Goal: Information Seeking & Learning: Understand process/instructions

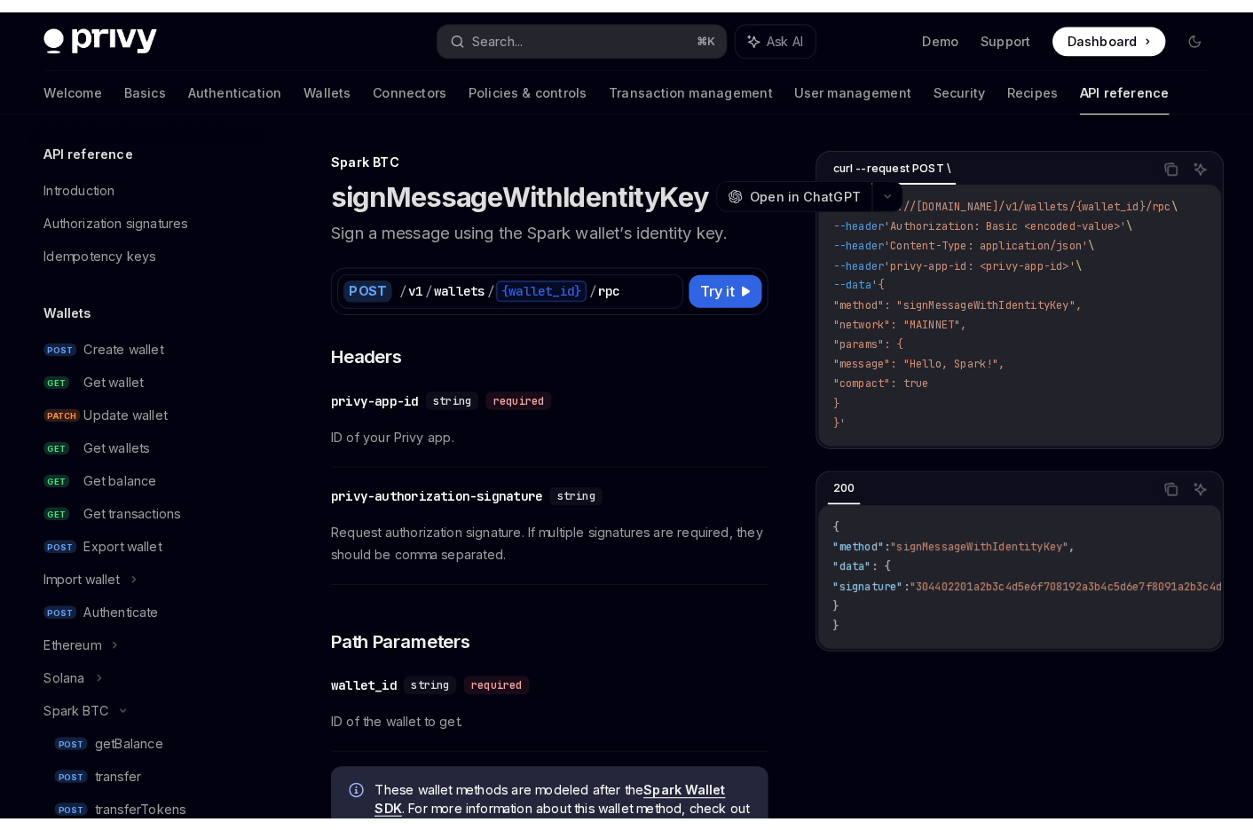
scroll to position [525, 0]
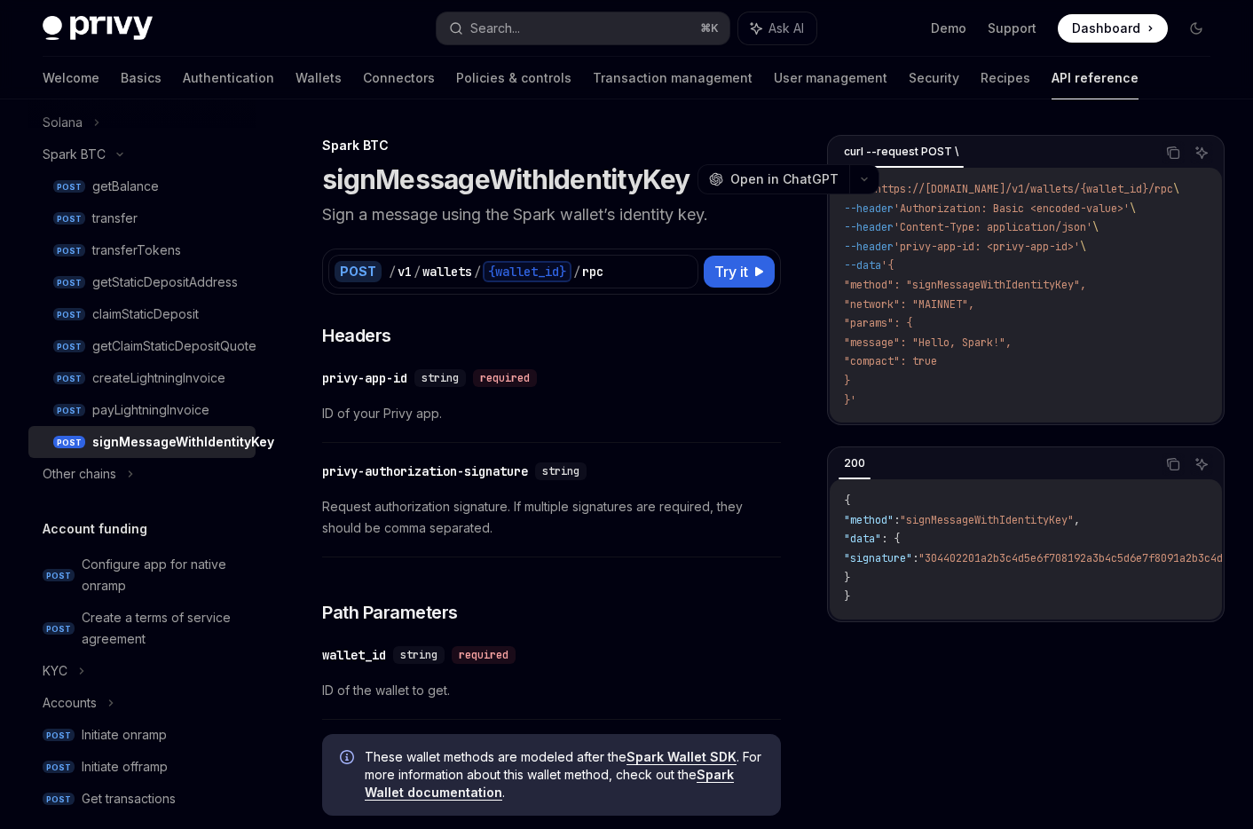
type textarea "*"
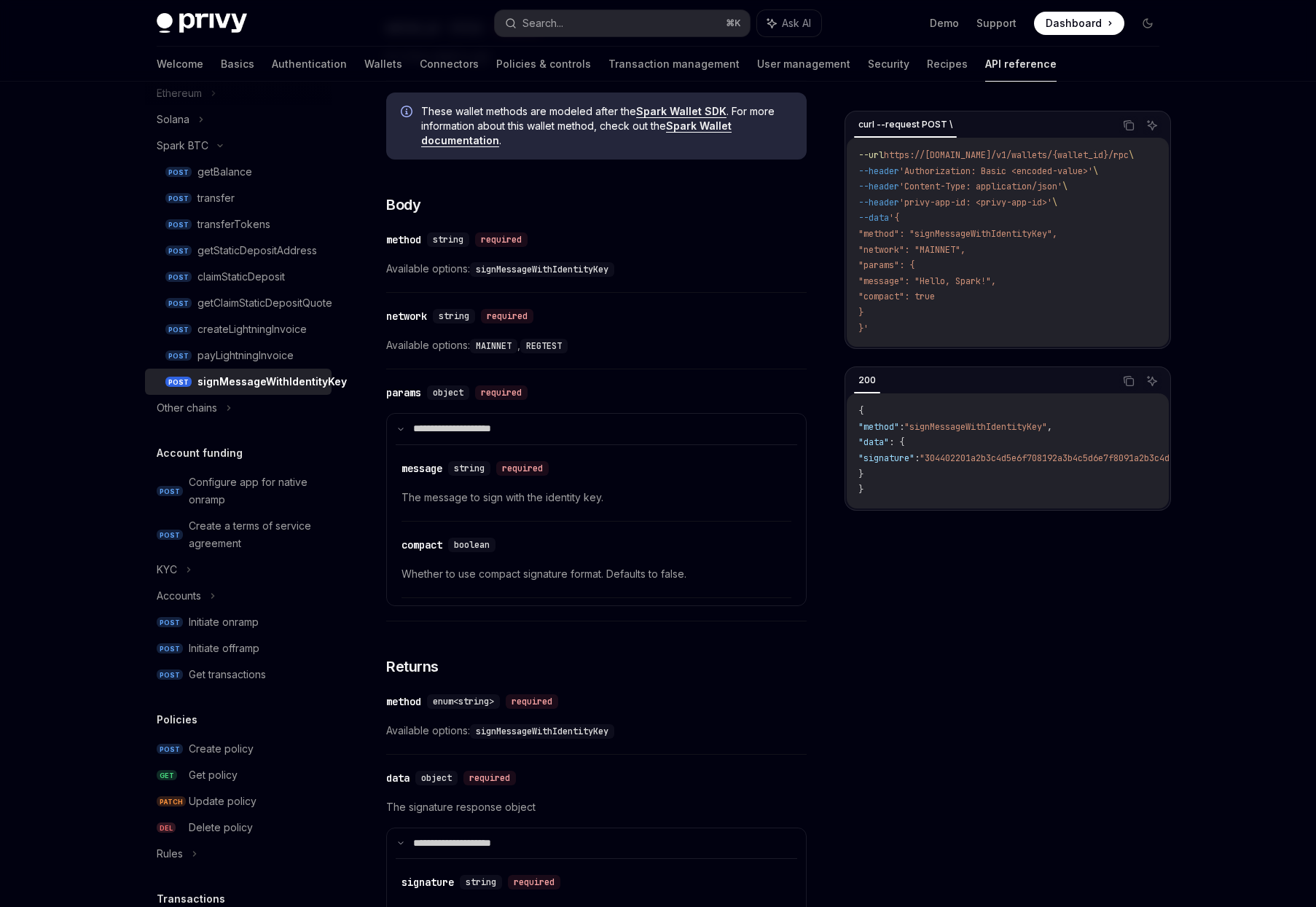
scroll to position [589, 0]
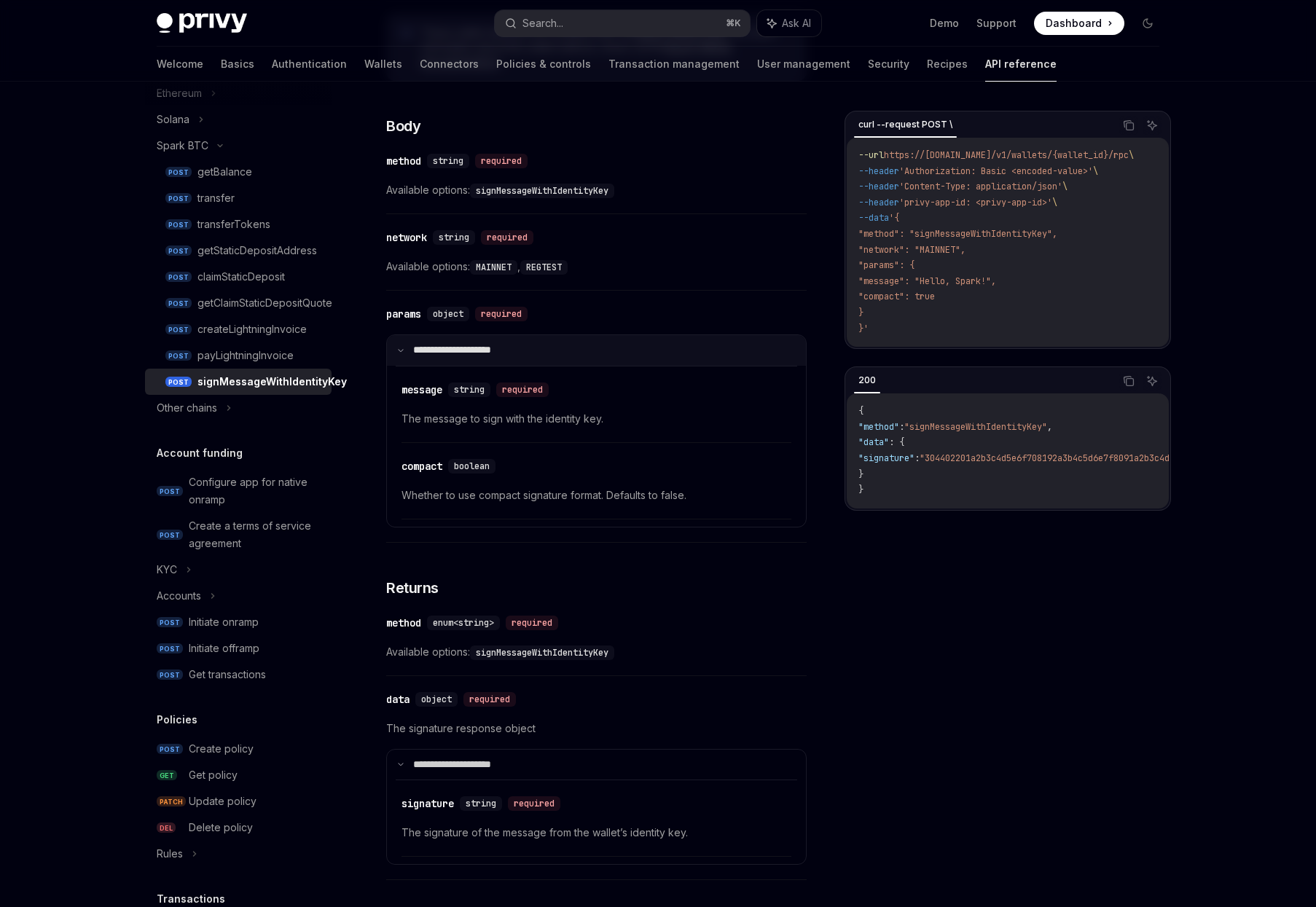
click at [401, 352] on icon at bounding box center [401, 350] width 7 height 7
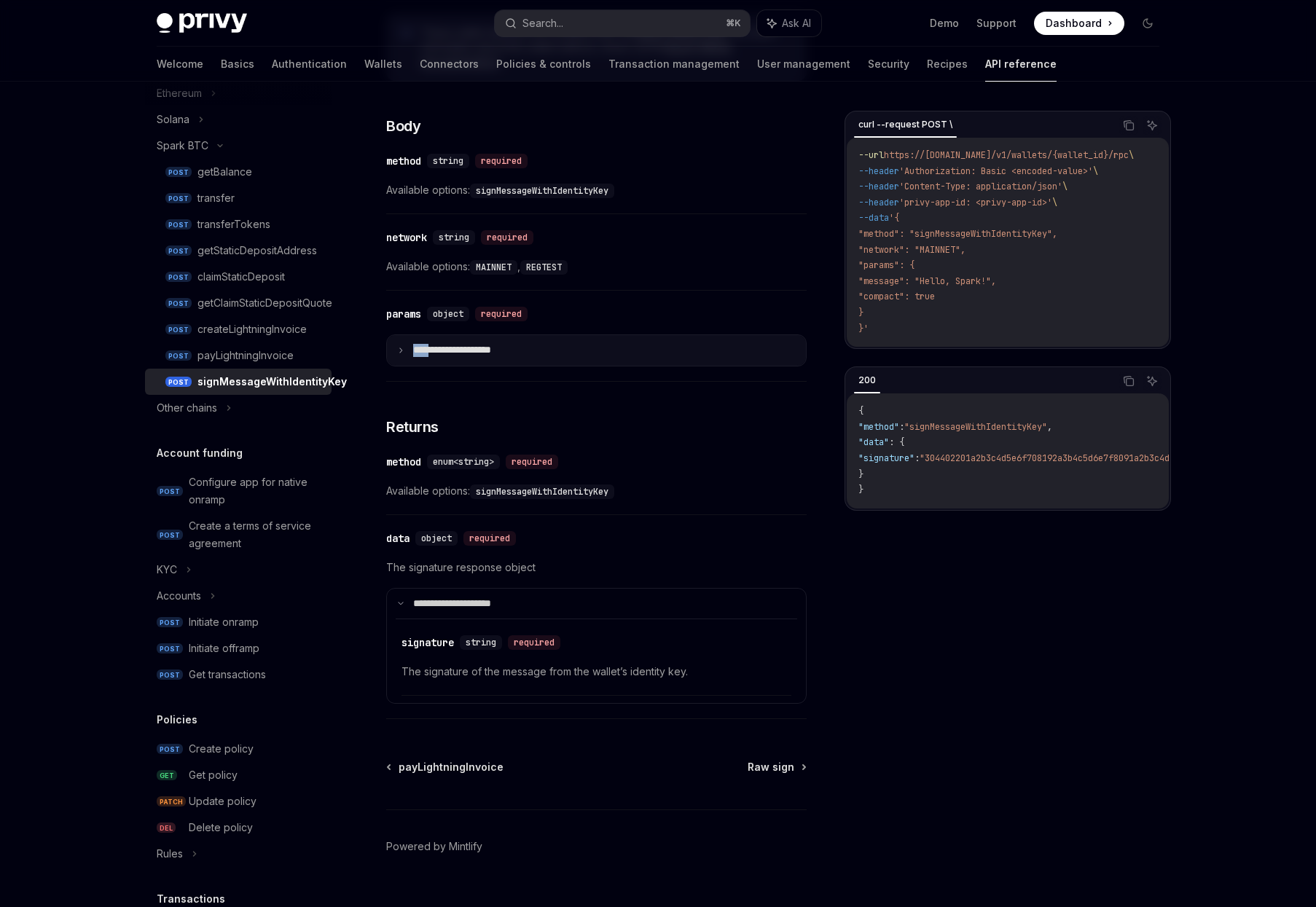
click at [401, 352] on icon at bounding box center [401, 350] width 7 height 7
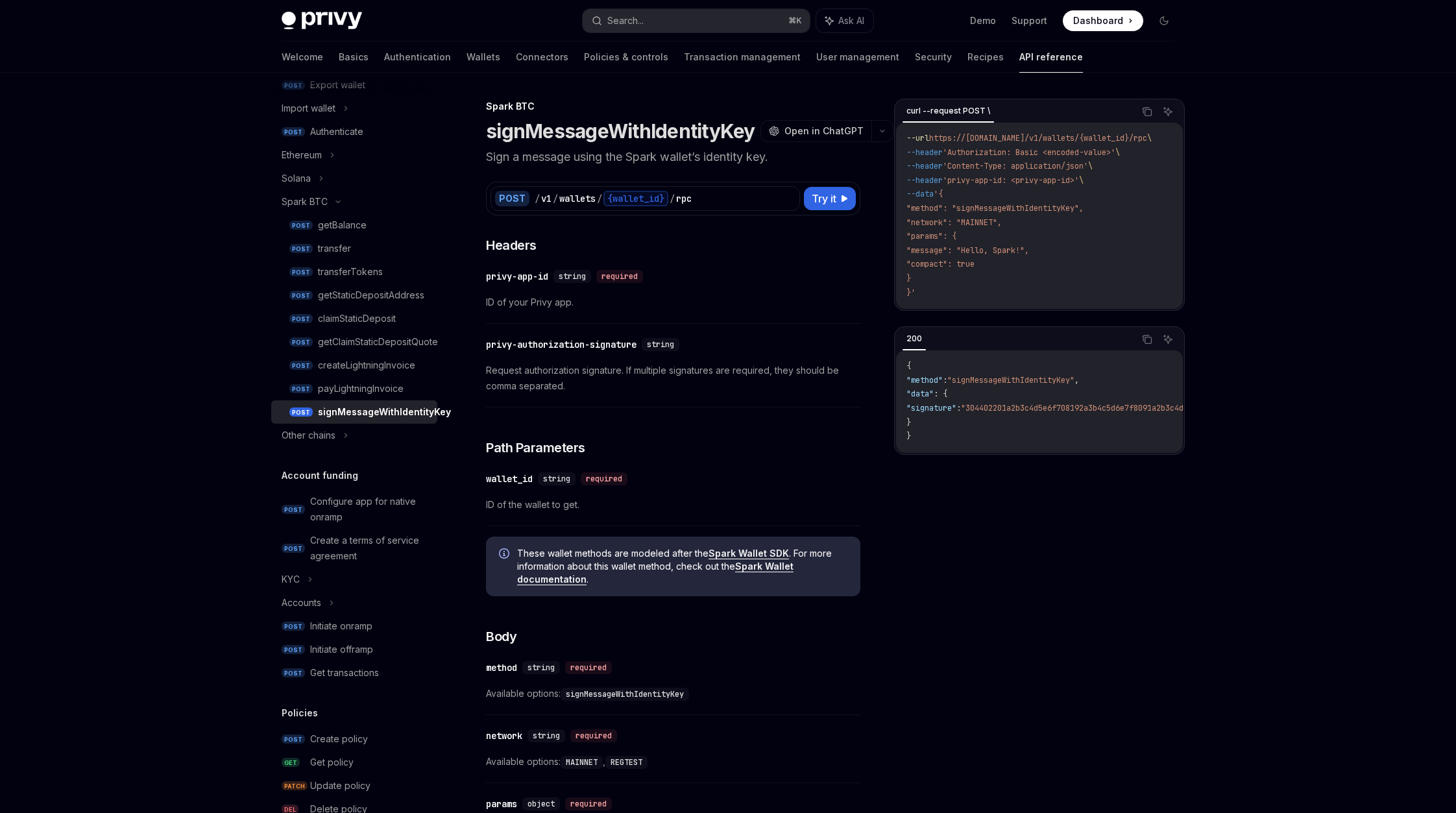
scroll to position [309, 0]
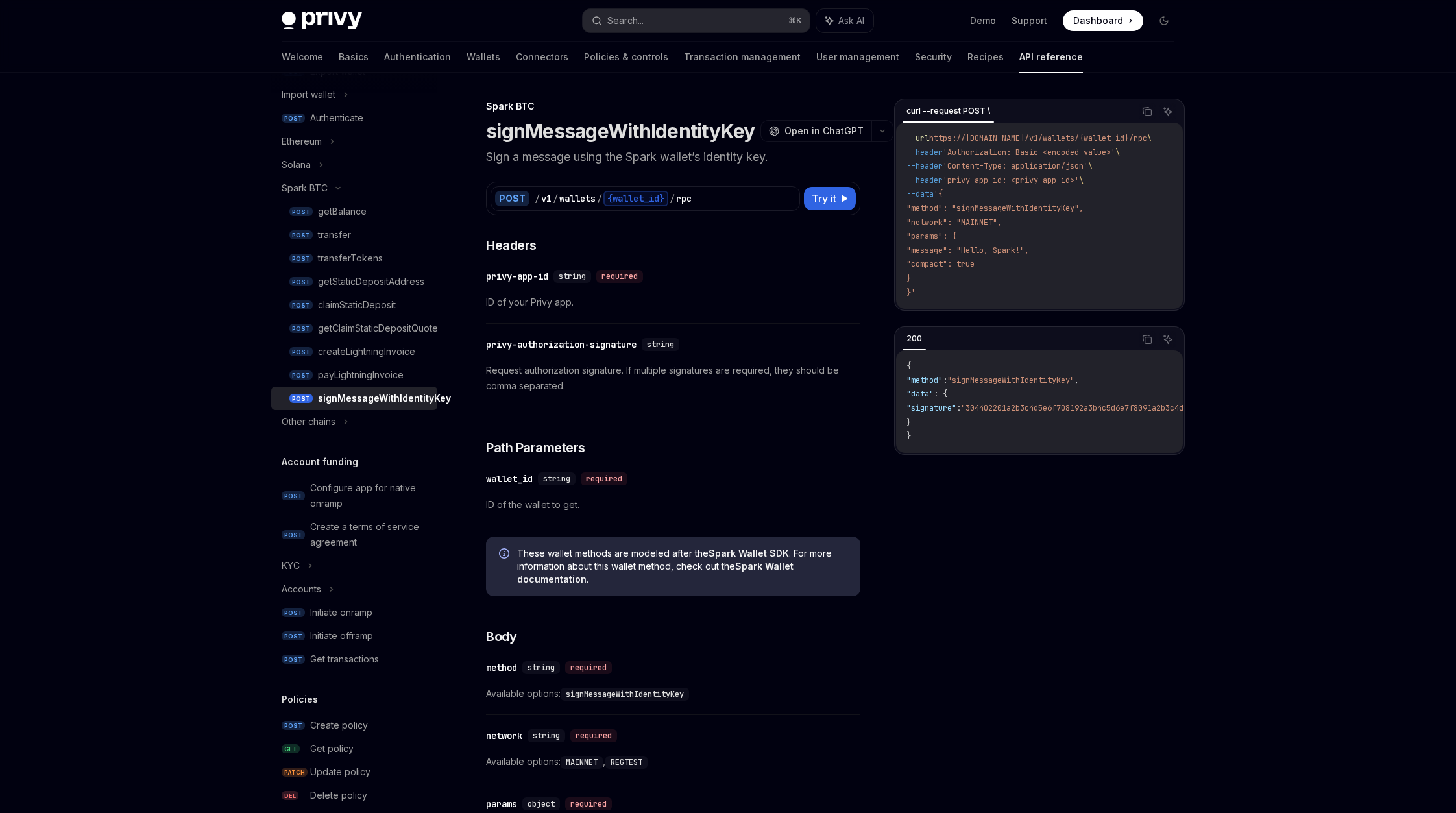
click at [199, 311] on div "Privy Docs home page Search... ⌘ K Ask AI Demo Support Dashboard Dashboard Sear…" at bounding box center [728, 750] width 1456 height 1501
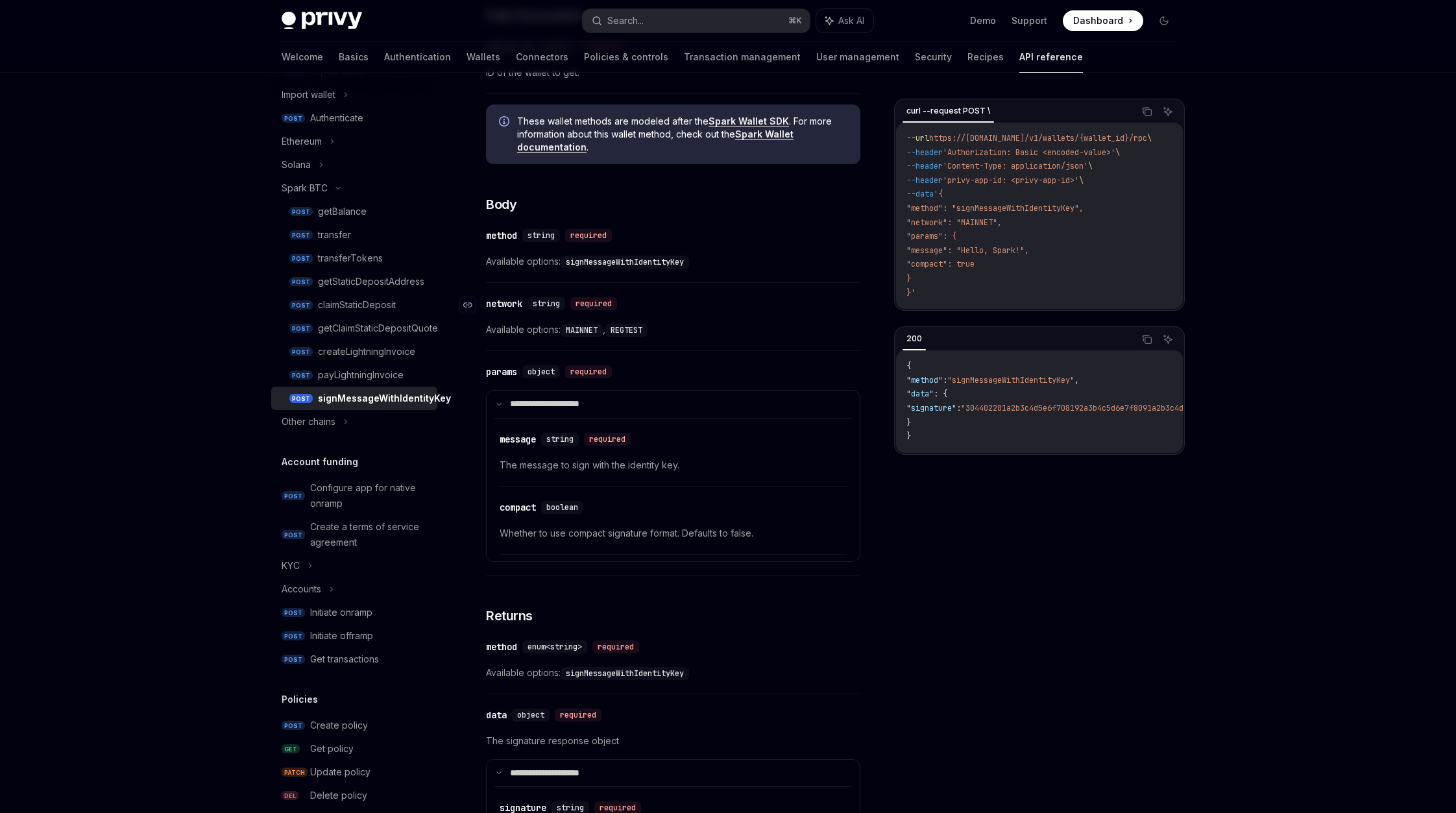
scroll to position [337, 0]
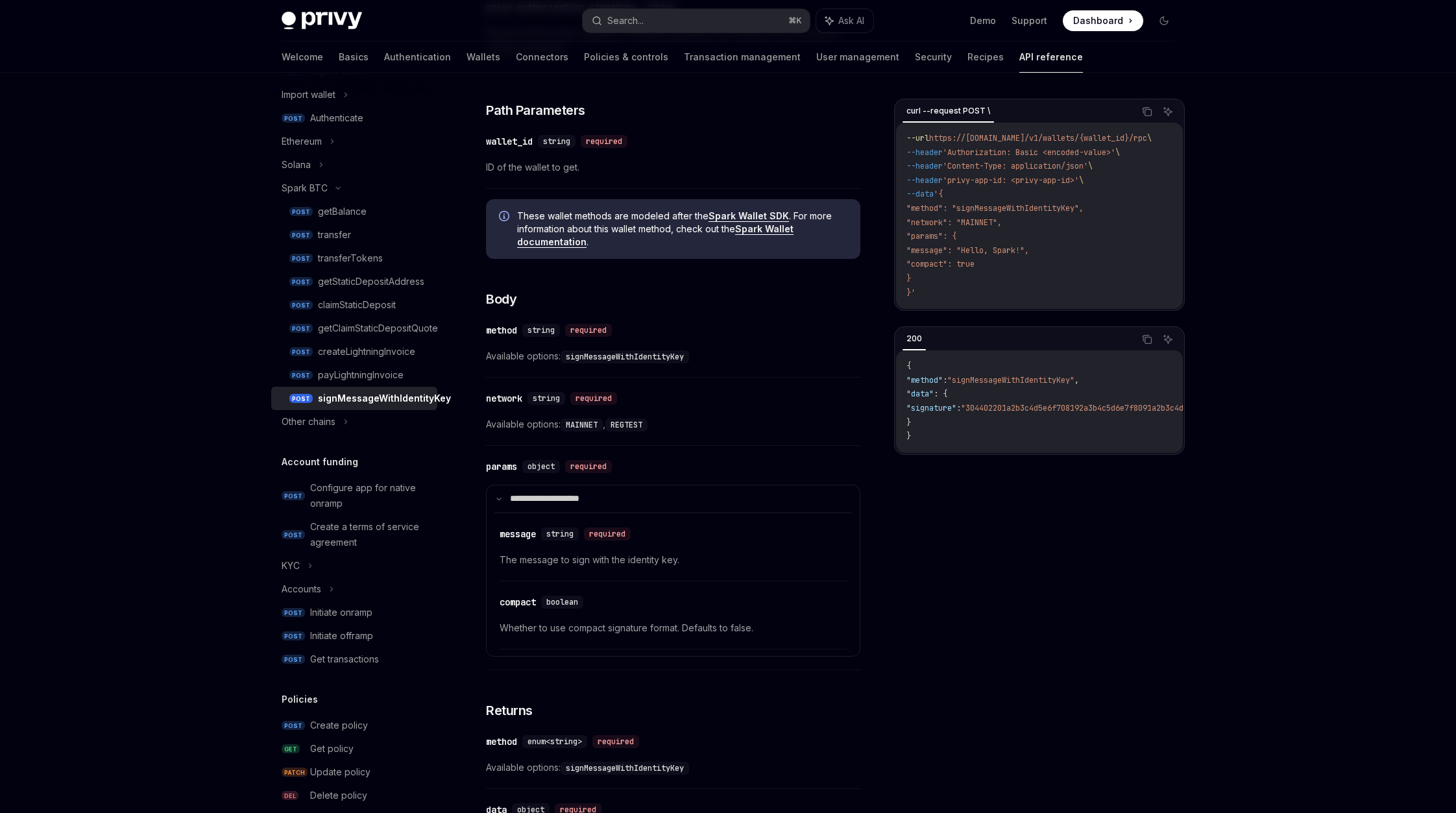
click at [916, 606] on div "curl --request POST \ Copy Ask AI --url https://[DOMAIN_NAME]/v1/wallets/{walle…" at bounding box center [1040, 455] width 291 height 714
click at [331, 387] on link "POST signMessageWithIdentityKey" at bounding box center [354, 398] width 166 height 23
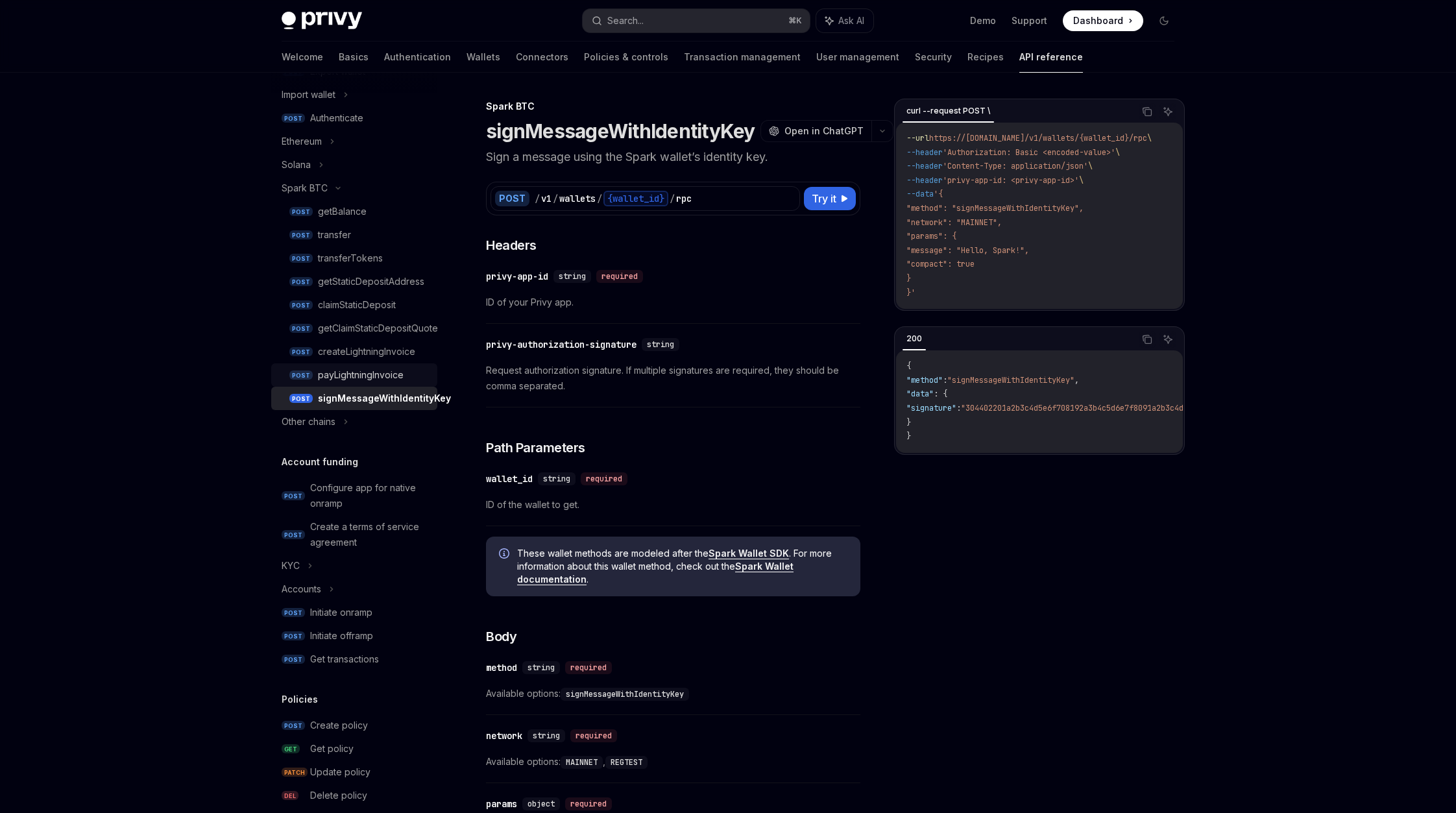
click at [343, 377] on div "payLightningInvoice" at bounding box center [361, 374] width 86 height 15
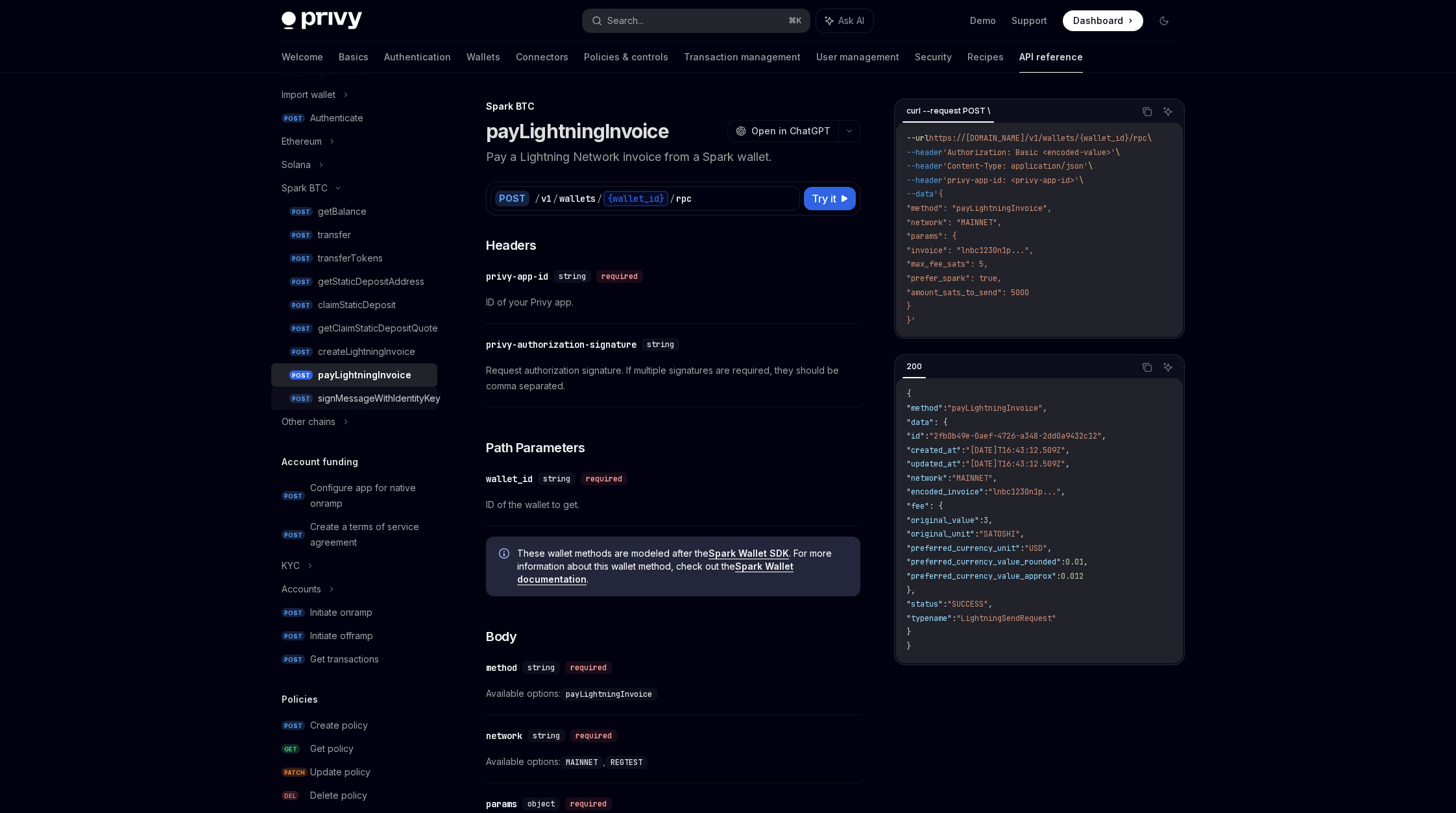
click at [343, 394] on div "signMessageWithIdentityKey" at bounding box center [380, 398] width 123 height 15
type textarea "*"
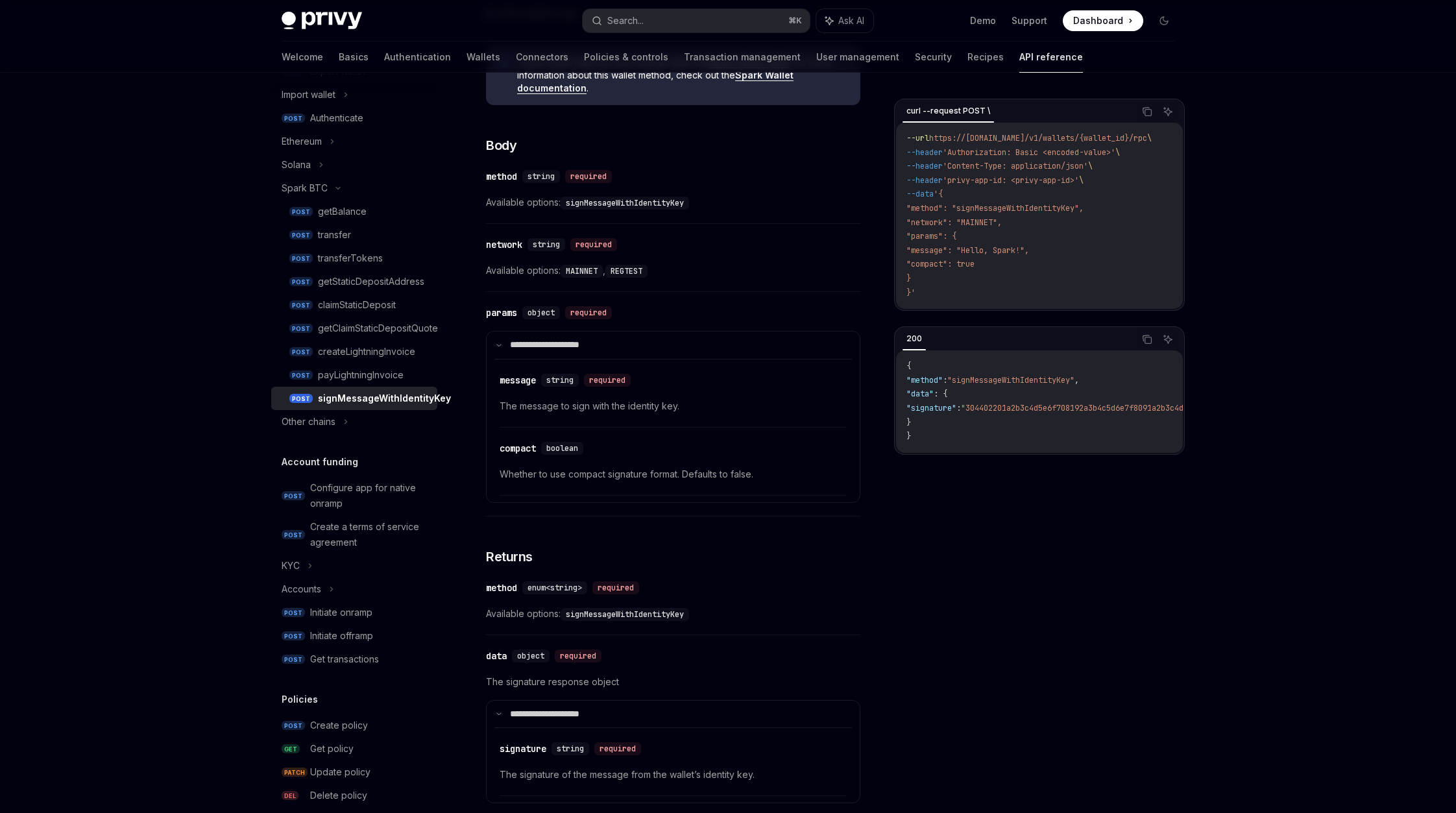
scroll to position [581, 0]
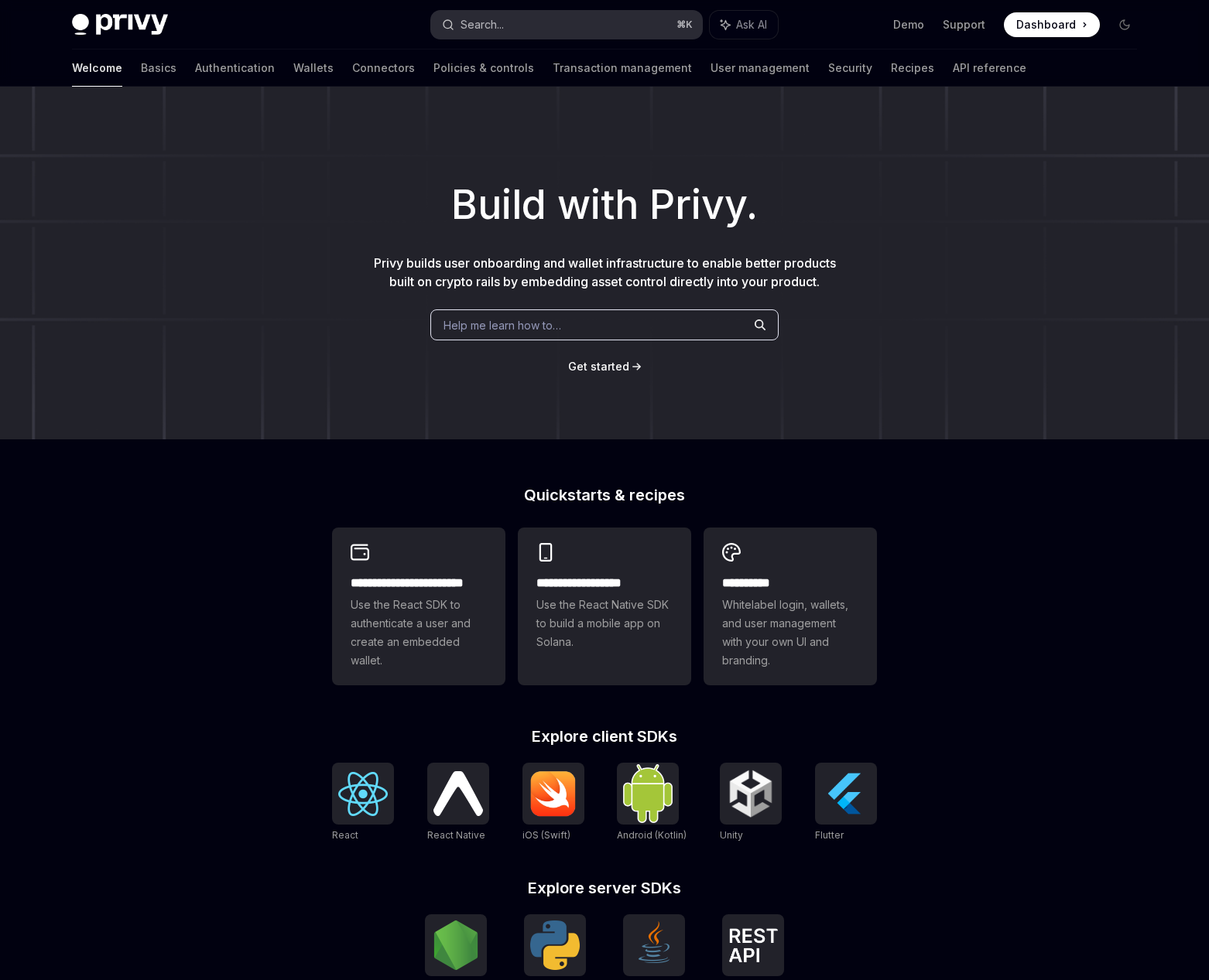
click at [511, 25] on button "Search... ⌘ K" at bounding box center [566, 24] width 271 height 28
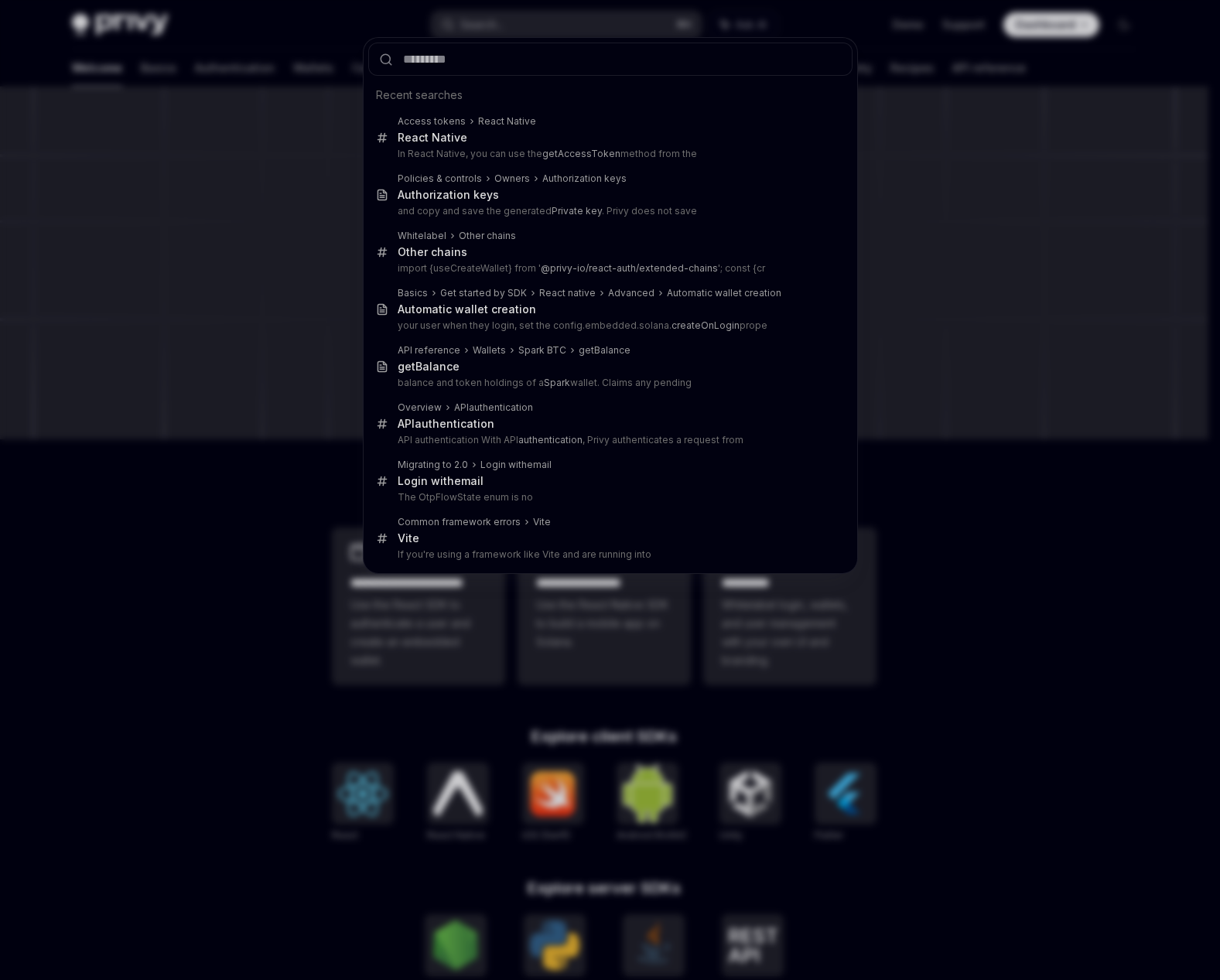
click at [268, 39] on div "Recent searches Access tokens React Native React Native In React Native, you ca…" at bounding box center [610, 490] width 1220 height 980
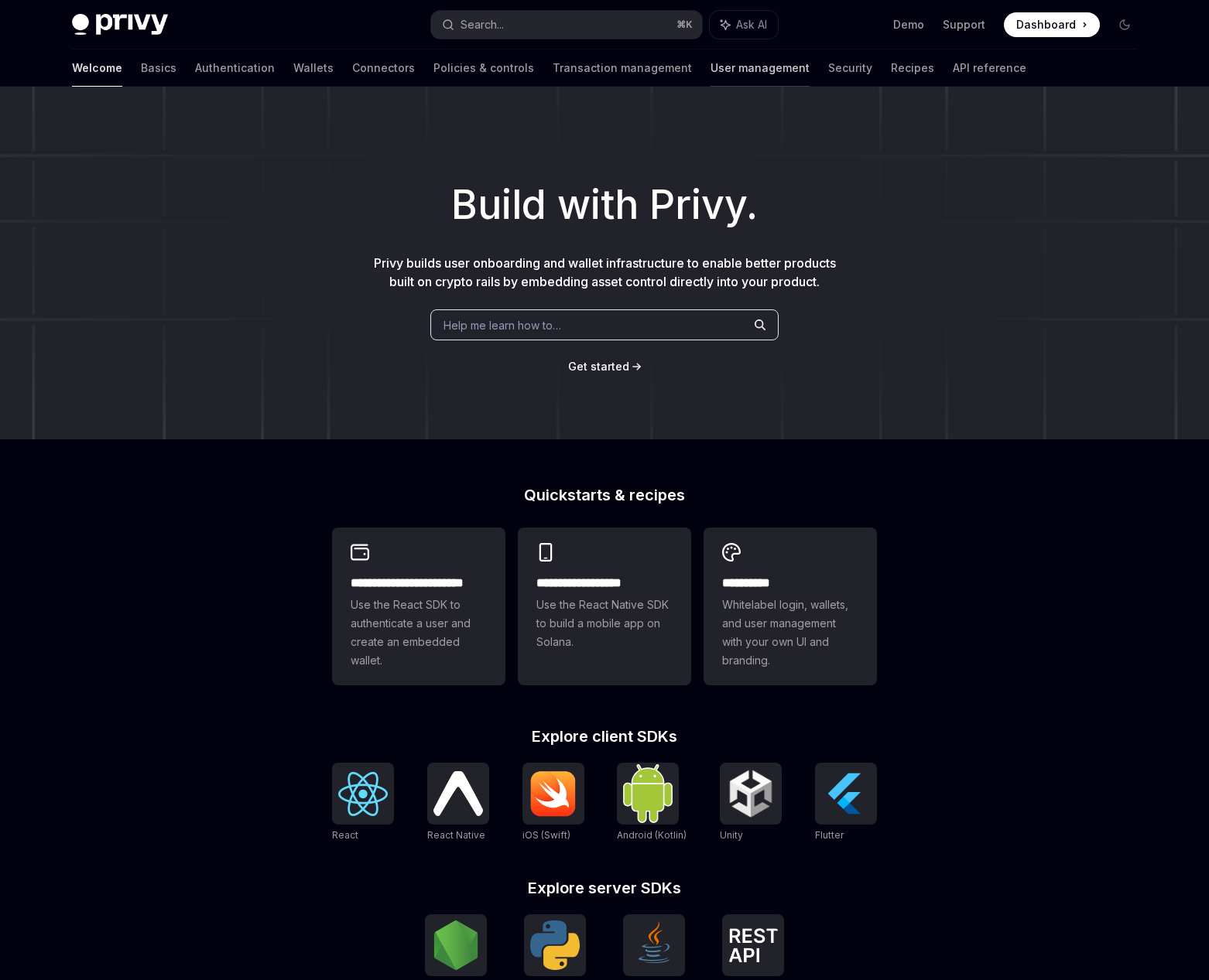
click at [711, 70] on link "User management" at bounding box center [761, 68] width 99 height 37
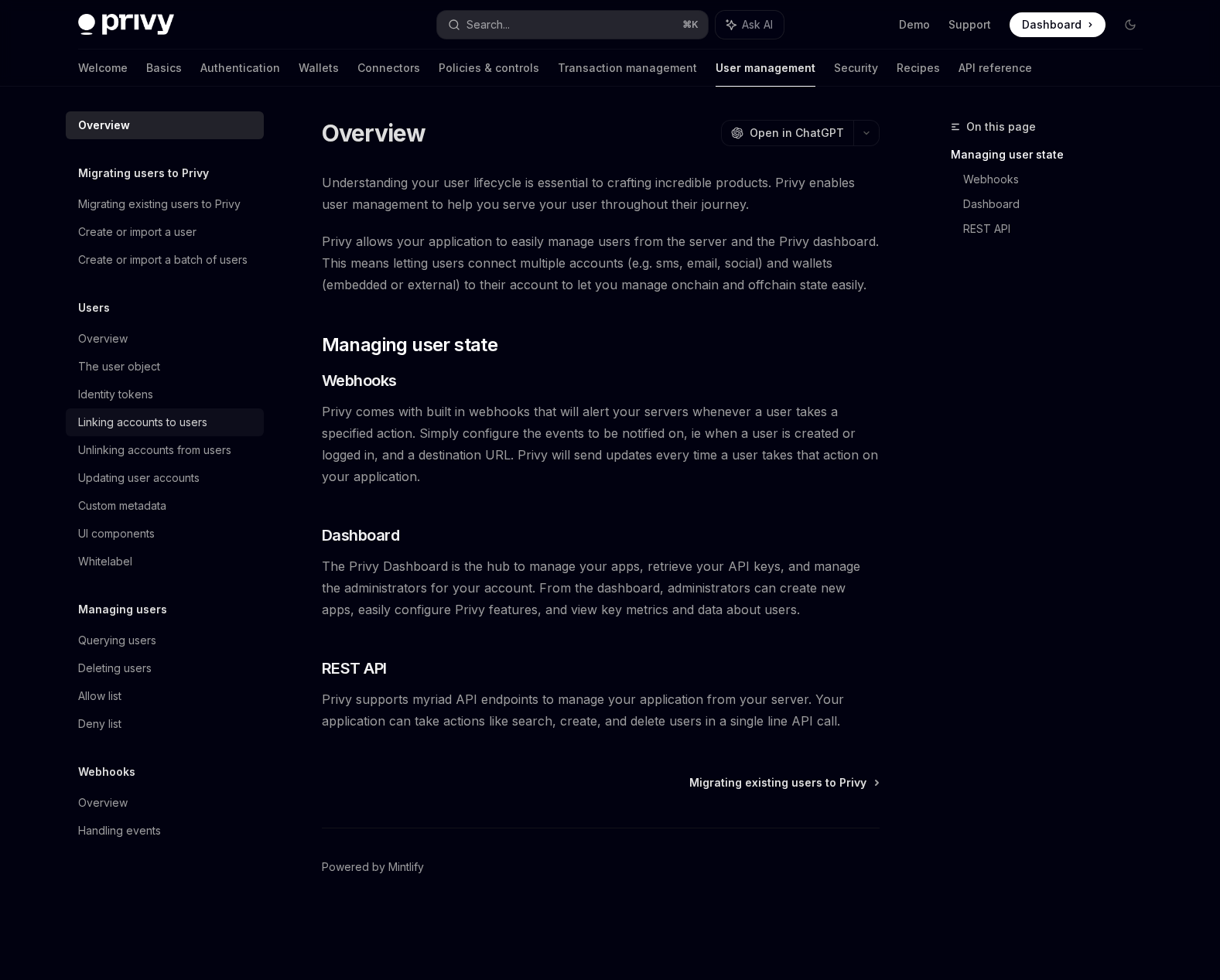
click at [172, 417] on div "Linking accounts to users" at bounding box center [143, 422] width 129 height 18
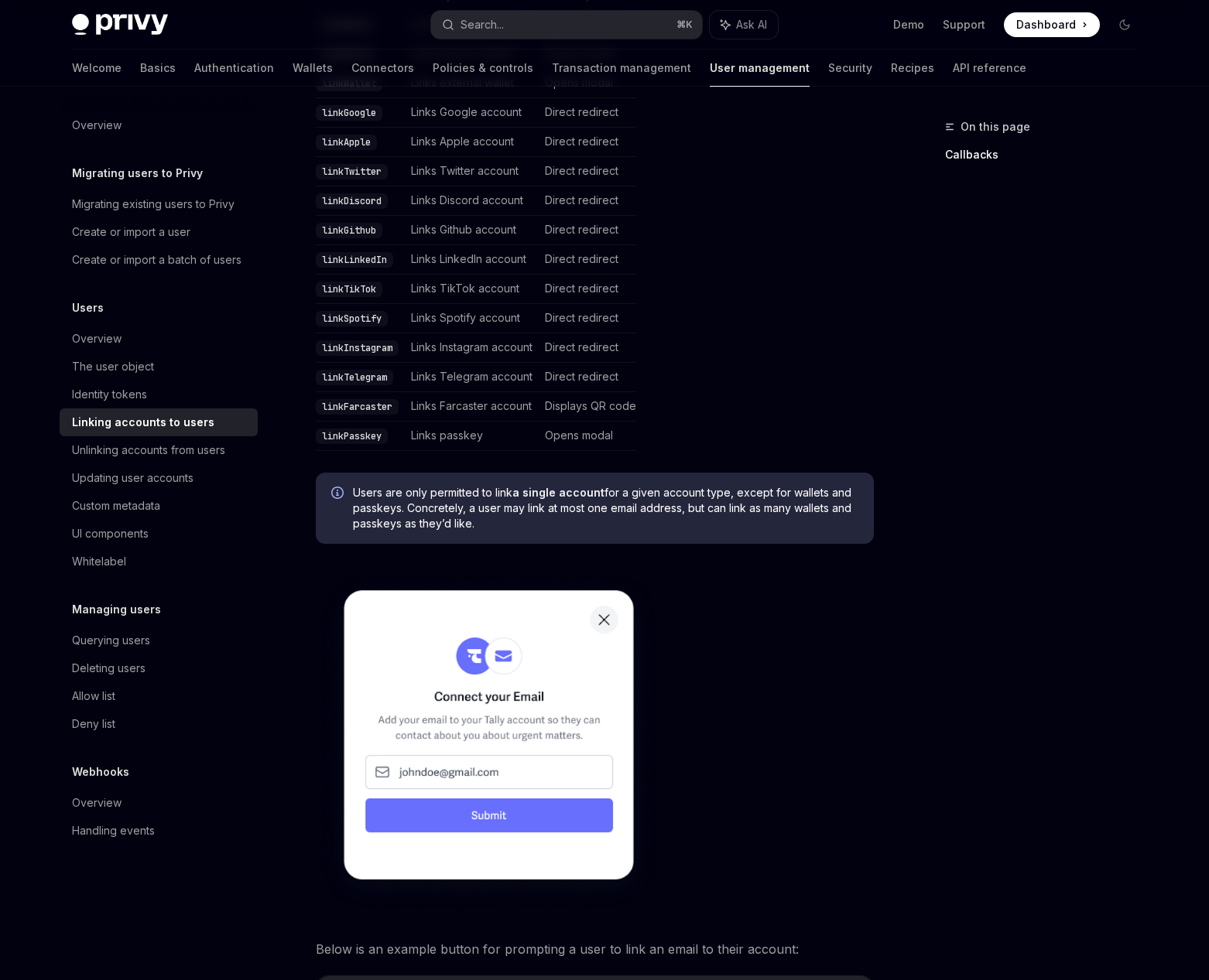
scroll to position [491, 0]
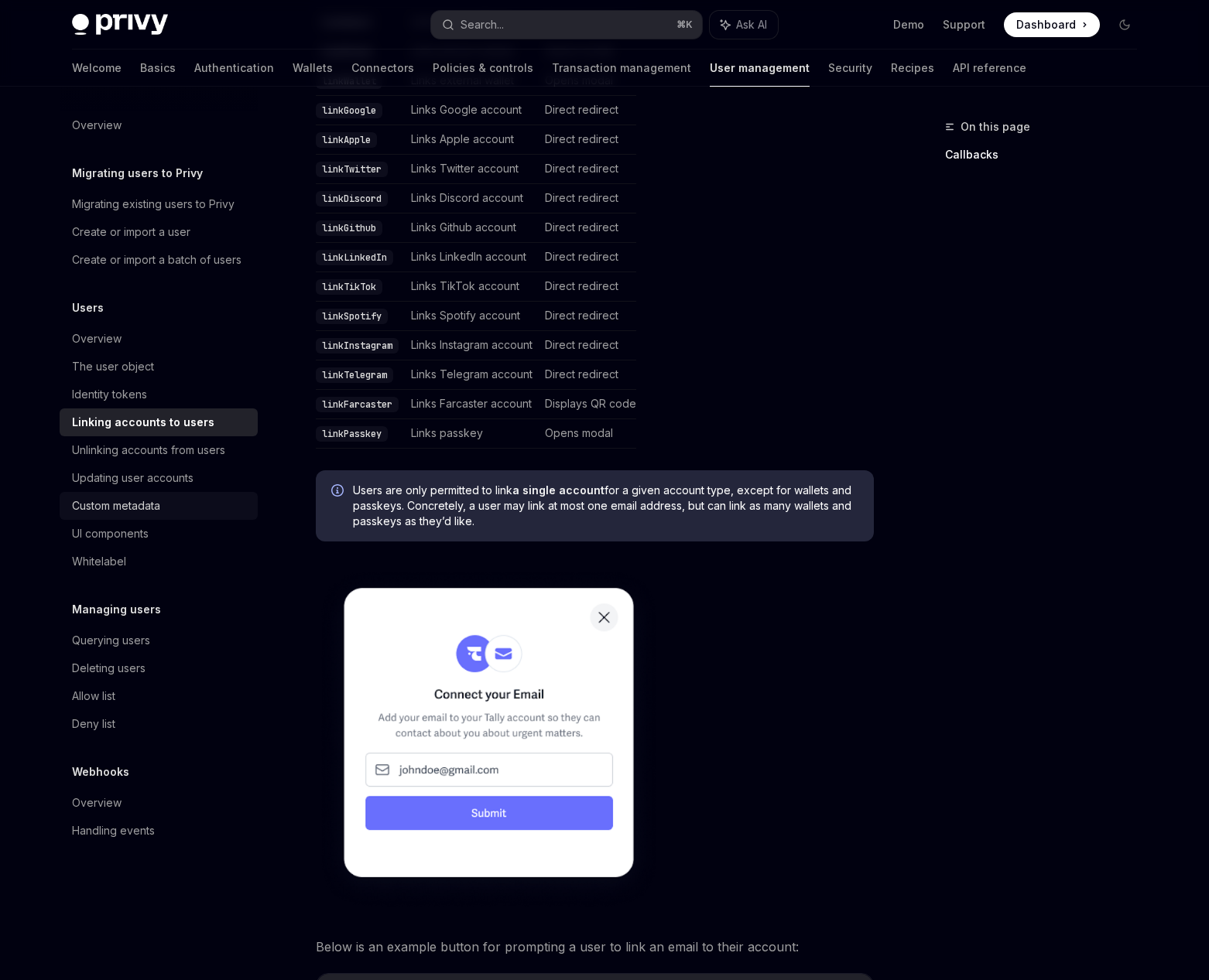
click at [109, 506] on div "Custom metadata" at bounding box center [116, 506] width 88 height 18
type textarea "*"
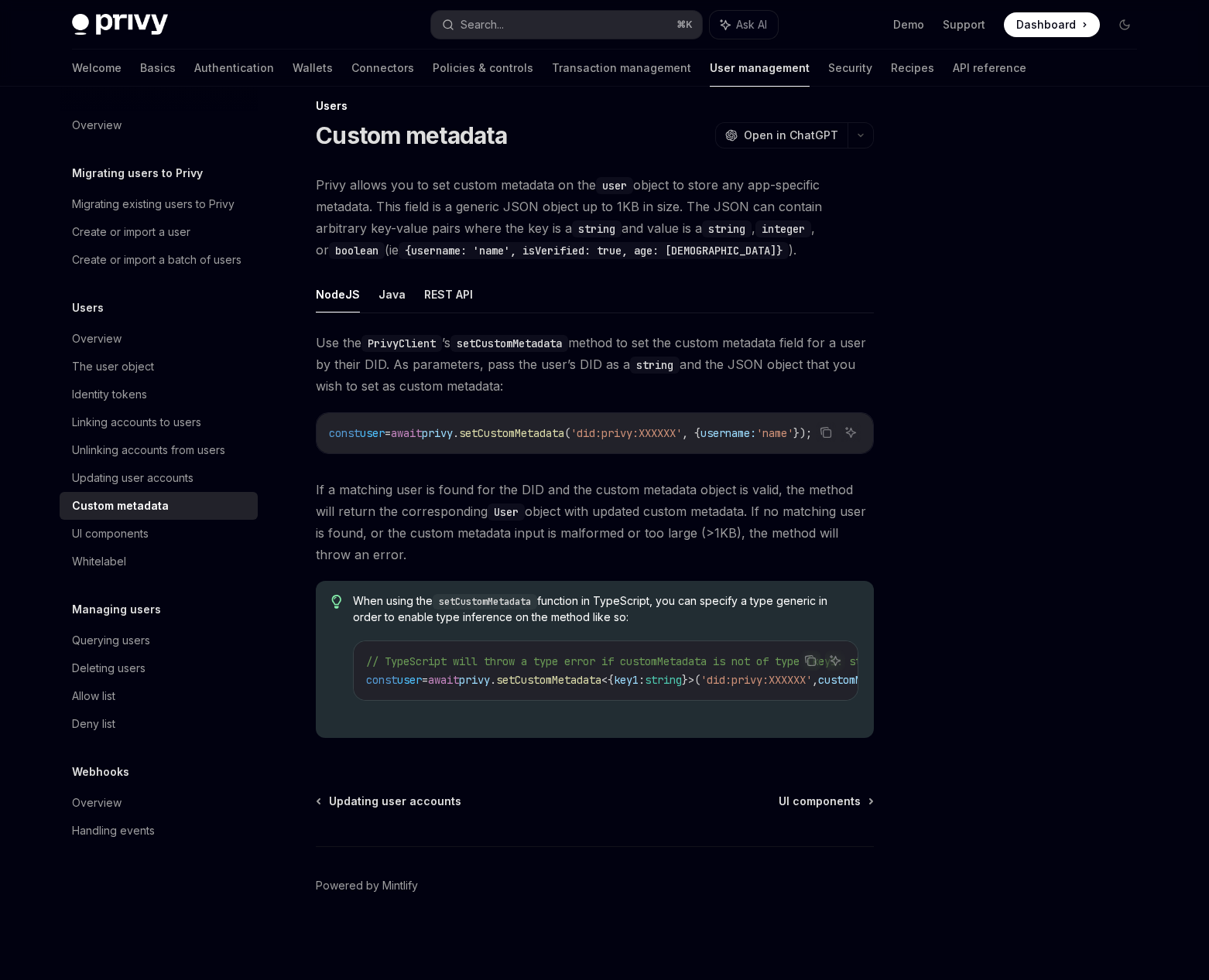
scroll to position [32, 0]
drag, startPoint x: 495, startPoint y: 360, endPoint x: 319, endPoint y: 331, distance: 178.4
click at [319, 332] on span "Use the PrivyClient ’s setCustomMetadata method to set the custom metadata fiel…" at bounding box center [595, 364] width 558 height 65
